Goal: Find specific page/section: Find specific page/section

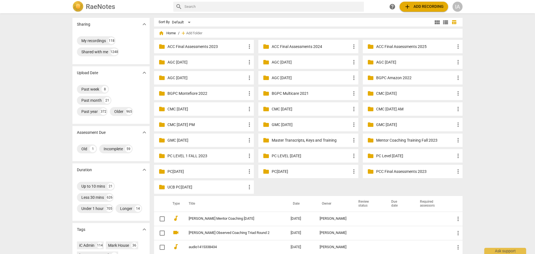
click at [459, 4] on div "IA" at bounding box center [457, 7] width 10 height 10
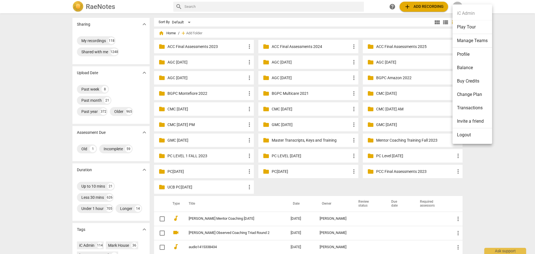
click at [461, 40] on li "Manage Teams" at bounding box center [472, 41] width 40 height 14
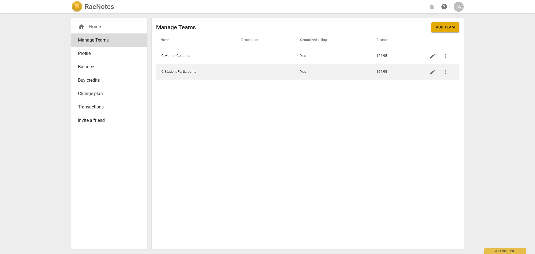
click at [169, 72] on td "iC Student Participants" at bounding box center [196, 72] width 81 height 16
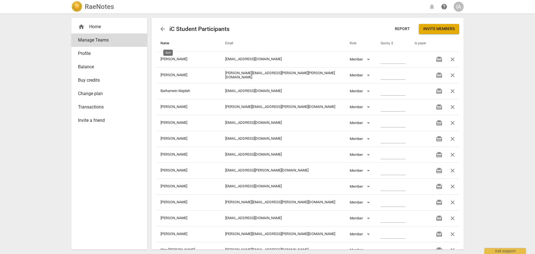
click at [165, 43] on span "Name" at bounding box center [167, 43] width 15 height 4
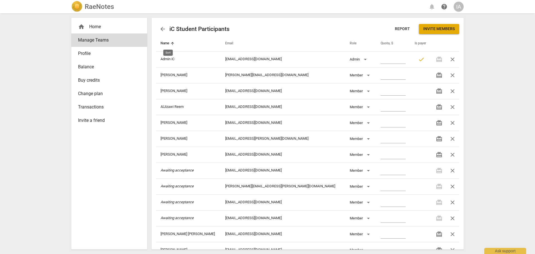
click at [165, 43] on span "Name" at bounding box center [167, 43] width 15 height 4
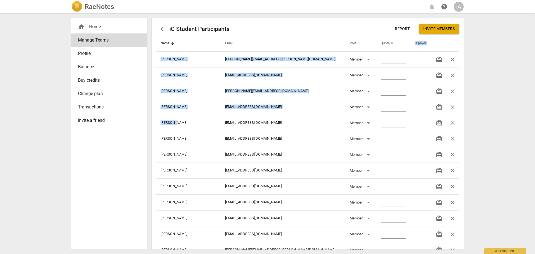
drag, startPoint x: 176, startPoint y: 122, endPoint x: 155, endPoint y: 124, distance: 21.0
click at [155, 124] on div "arrow_back iC Student Participants Report Invite members Name Email Role Quota,…" at bounding box center [307, 133] width 312 height 231
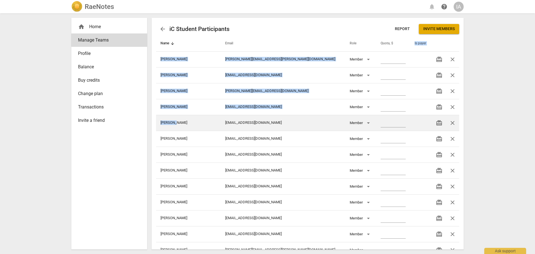
click at [178, 124] on td "[PERSON_NAME]" at bounding box center [188, 123] width 65 height 16
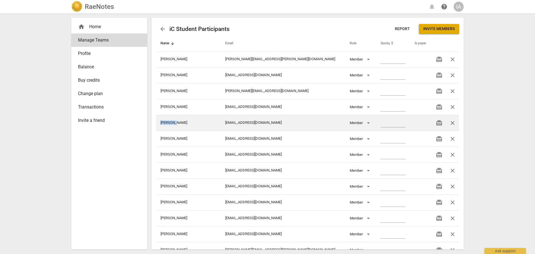
drag, startPoint x: 178, startPoint y: 124, endPoint x: 160, endPoint y: 123, distance: 17.8
click at [160, 123] on td "[PERSON_NAME]" at bounding box center [188, 123] width 65 height 16
copy td "[PERSON_NAME]"
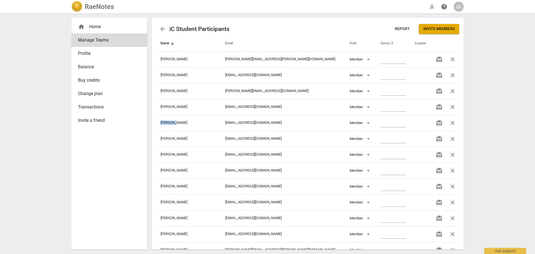
click at [92, 5] on h2 "RaeNotes" at bounding box center [99, 7] width 29 height 8
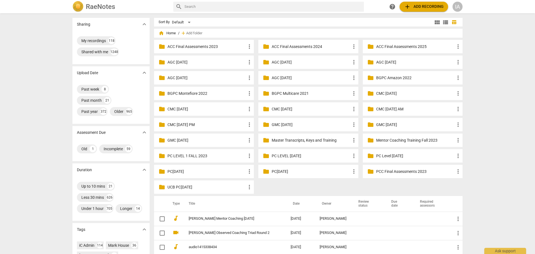
click at [195, 7] on input "text" at bounding box center [272, 6] width 177 height 9
paste input "[PERSON_NAME]"
type input "[PERSON_NAME]"
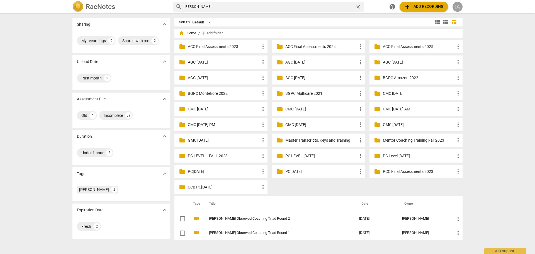
click at [458, 4] on div "IA" at bounding box center [457, 7] width 10 height 10
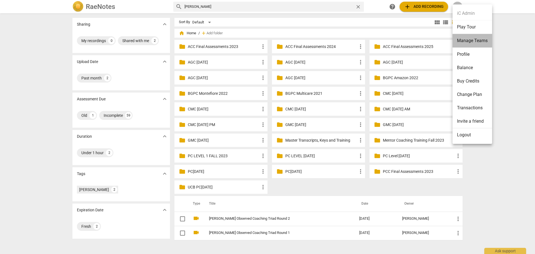
click at [466, 40] on li "Manage Teams" at bounding box center [472, 41] width 40 height 14
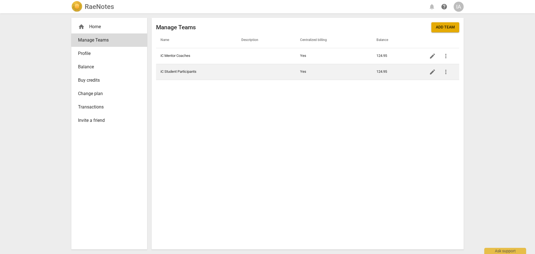
click at [178, 71] on td "iC Student Participants" at bounding box center [196, 72] width 81 height 16
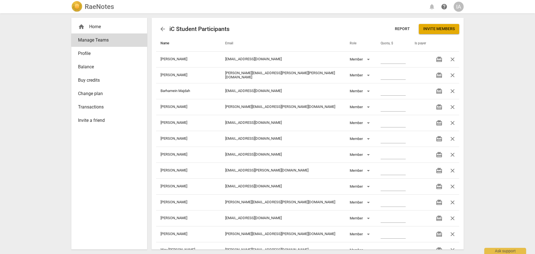
click at [167, 44] on span "Name" at bounding box center [167, 43] width 15 height 4
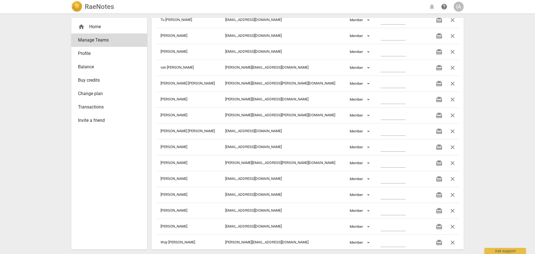
scroll to position [4121, 0]
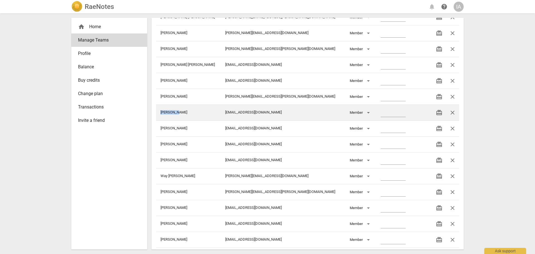
drag, startPoint x: 191, startPoint y: 111, endPoint x: 161, endPoint y: 113, distance: 29.9
click at [161, 113] on td "[PERSON_NAME]" at bounding box center [188, 112] width 65 height 16
copy td "[PERSON_NAME]"
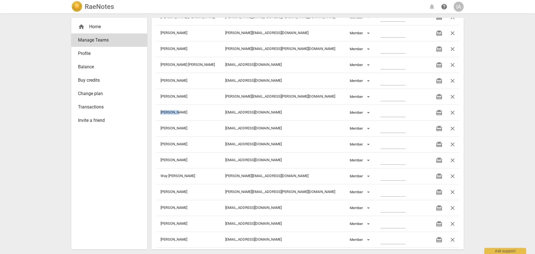
click at [105, 7] on h2 "RaeNotes" at bounding box center [99, 7] width 29 height 8
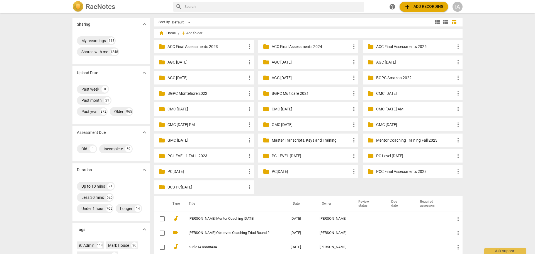
click at [190, 6] on input "text" at bounding box center [272, 6] width 177 height 9
paste input "[PERSON_NAME]"
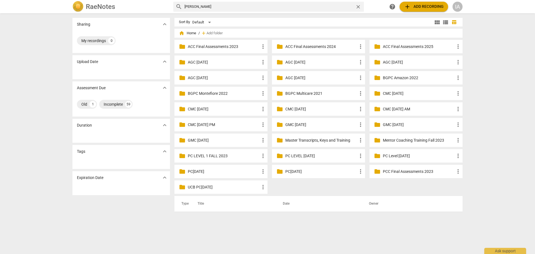
drag, startPoint x: 203, startPoint y: 7, endPoint x: 194, endPoint y: 9, distance: 8.8
click at [194, 9] on input "[PERSON_NAME]" at bounding box center [268, 6] width 168 height 9
type input "[PERSON_NAME]"
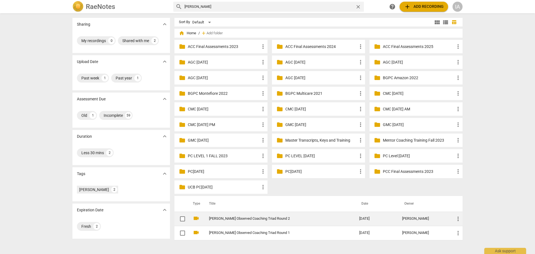
click at [277, 219] on link "[PERSON_NAME] Observed Coaching Triad Round 2" at bounding box center [274, 218] width 130 height 4
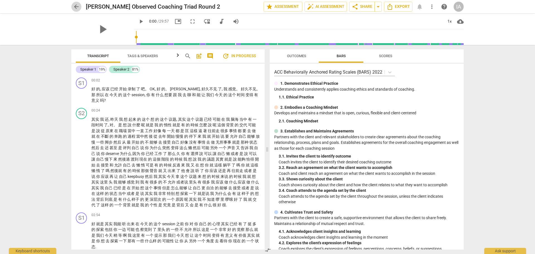
click at [75, 6] on span "arrow_back" at bounding box center [76, 6] width 7 height 7
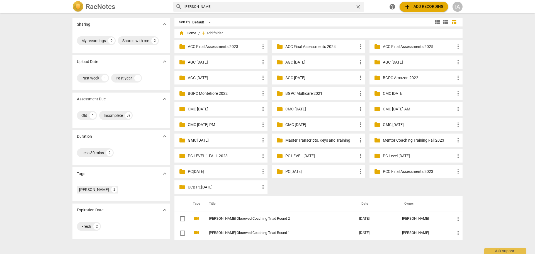
drag, startPoint x: 213, startPoint y: 8, endPoint x: 178, endPoint y: 8, distance: 34.5
click at [178, 8] on div "search [PERSON_NAME] close" at bounding box center [268, 7] width 190 height 10
